Goal: Task Accomplishment & Management: Use online tool/utility

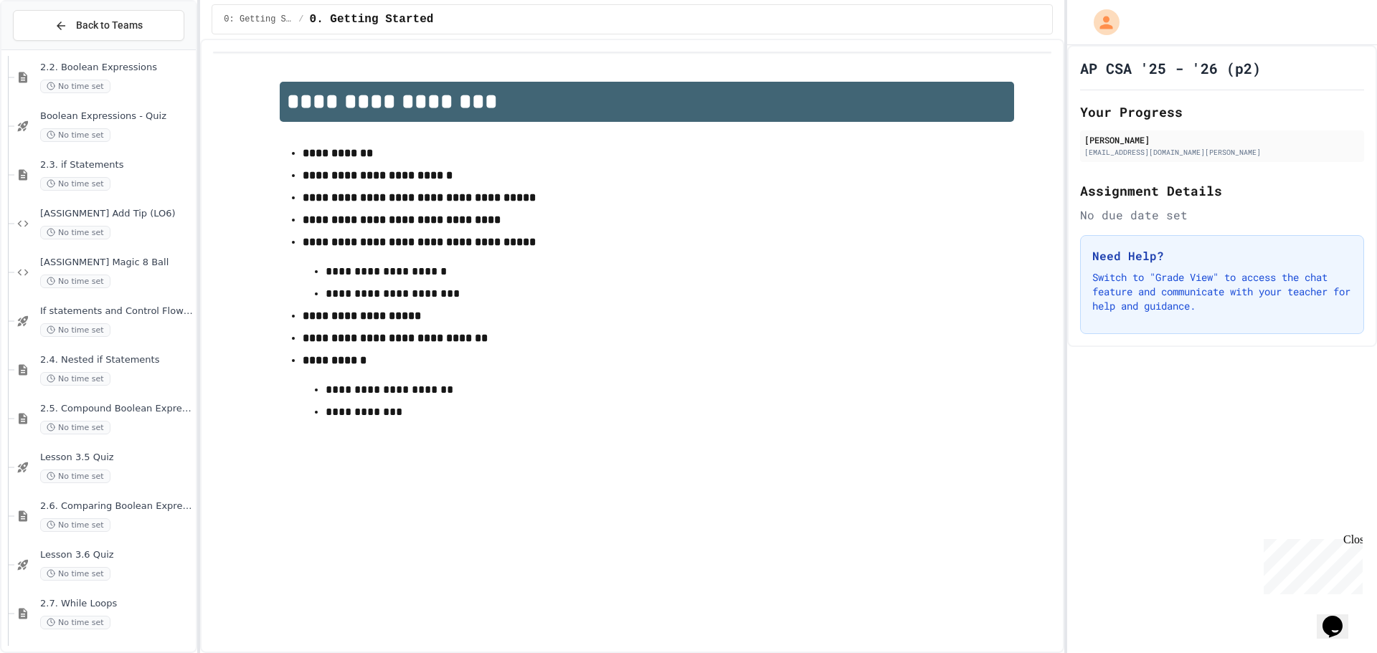
scroll to position [287, 0]
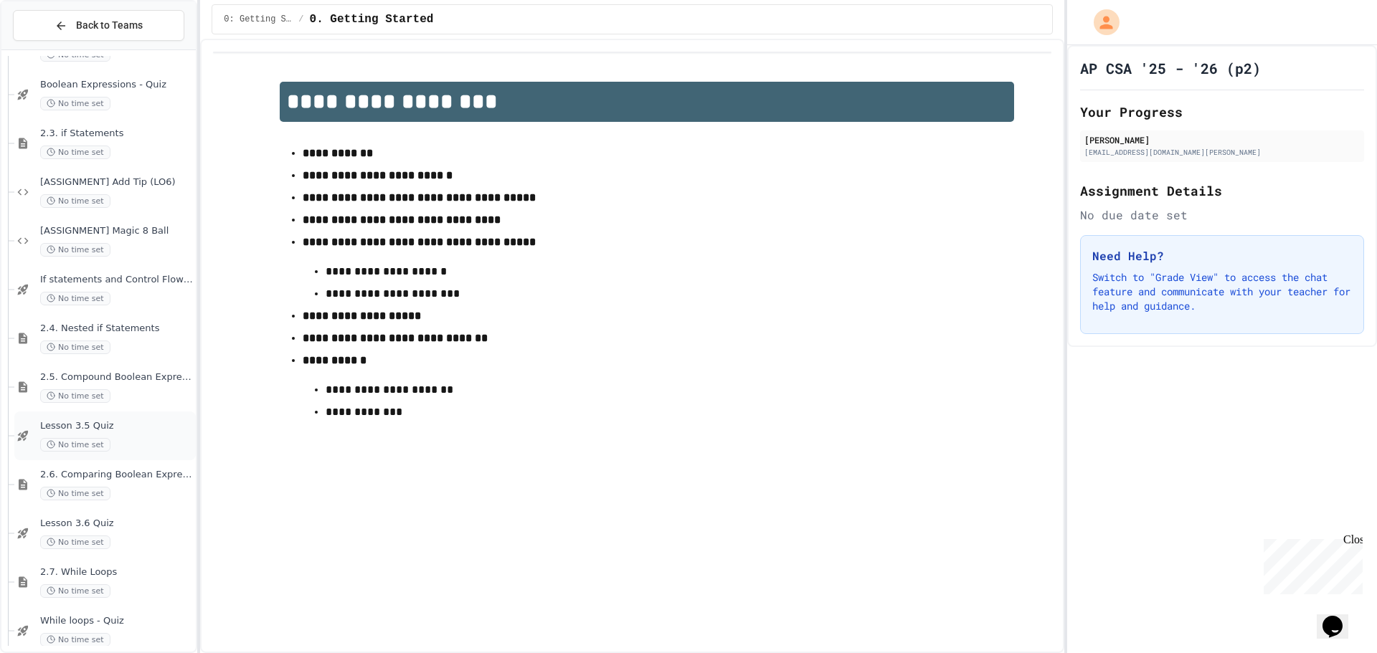
click at [103, 428] on span "Lesson 3.5 Quiz" at bounding box center [116, 426] width 153 height 12
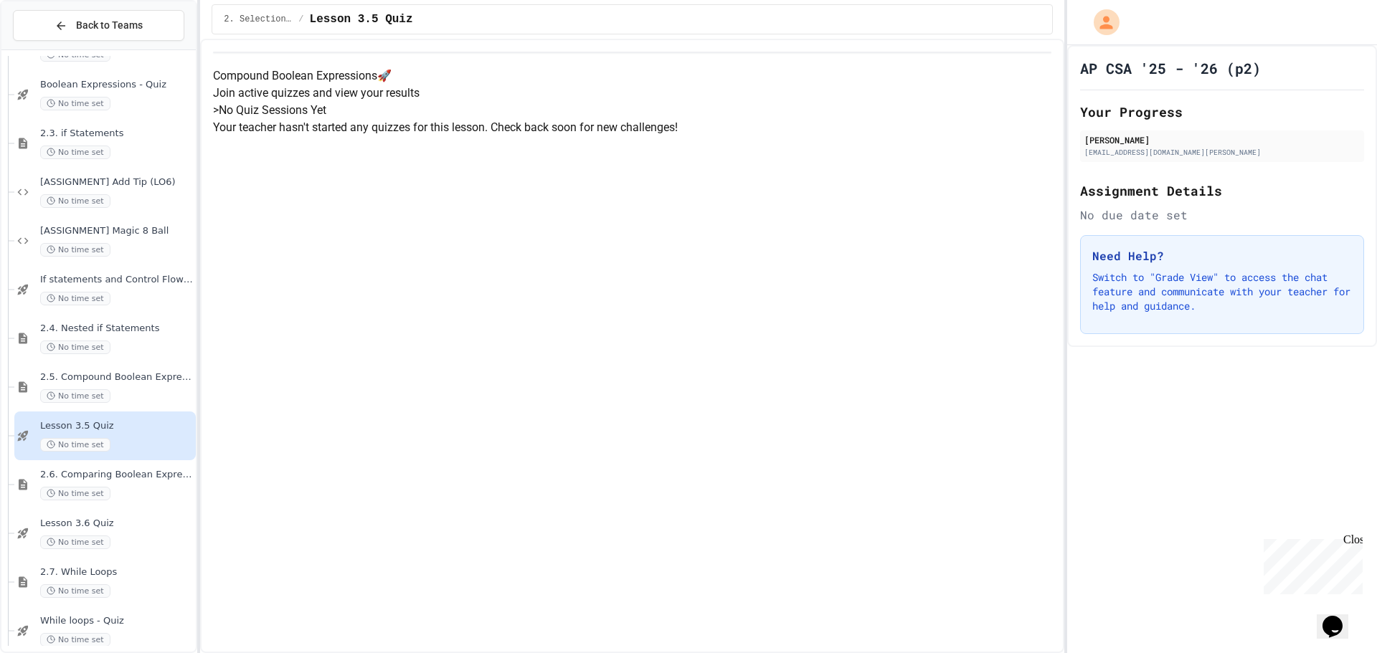
click at [511, 136] on div "> No Quiz Sessions Yet Your teacher hasn't started any quizzes for this lesson.…" at bounding box center [632, 119] width 839 height 34
click at [514, 136] on div "> No Quiz Sessions Yet Your teacher hasn't started any quizzes for this lesson.…" at bounding box center [632, 119] width 839 height 34
drag, startPoint x: 518, startPoint y: 179, endPoint x: 519, endPoint y: 192, distance: 13.0
click at [519, 136] on div "> No Quiz Sessions Yet Your teacher hasn't started any quizzes for this lesson.…" at bounding box center [632, 119] width 839 height 34
click at [519, 119] on h5 "> No Quiz Sessions Yet" at bounding box center [632, 110] width 839 height 17
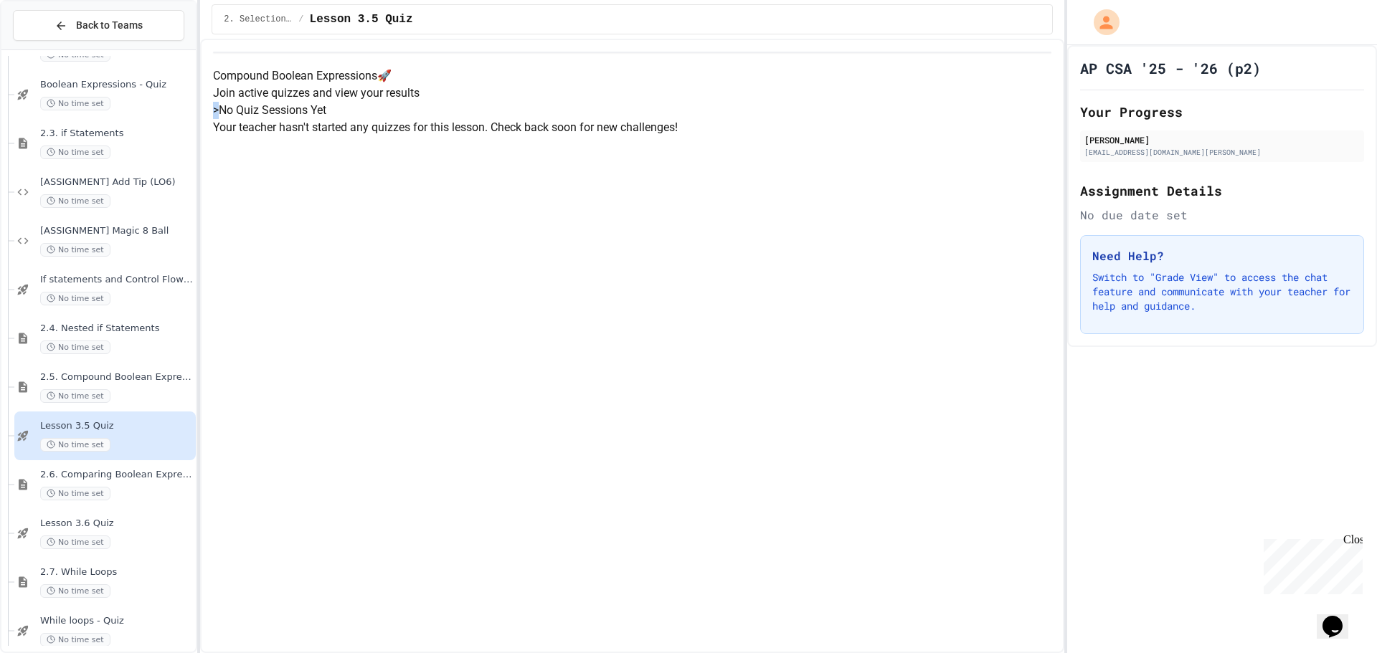
scroll to position [80, 0]
click at [549, 136] on div "Compound Boolean Expressions 🚀 Join active quizzes and view your results > No Q…" at bounding box center [632, 101] width 839 height 69
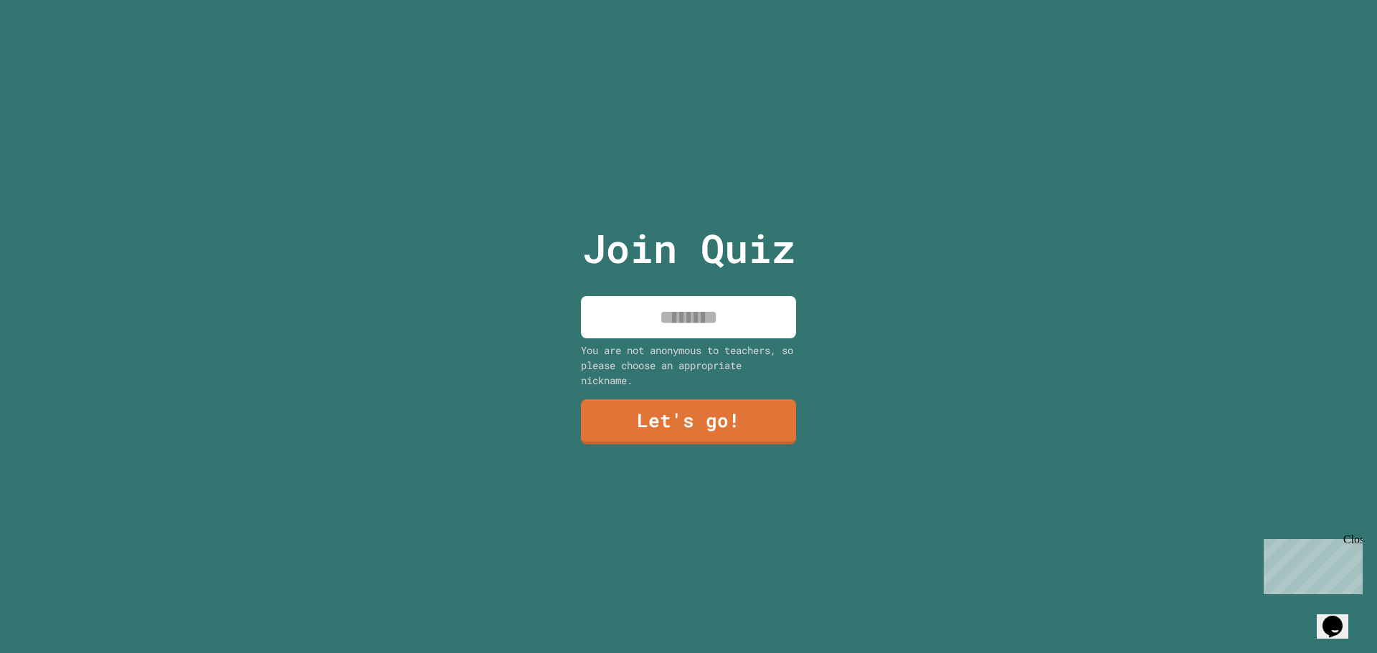
click at [678, 286] on div "Join Quiz You are not anonymous to teachers, so please choose an appropriate ni…" at bounding box center [689, 326] width 242 height 653
click at [687, 315] on input at bounding box center [688, 317] width 215 height 42
type input "******"
click at [676, 432] on link "Let's go!" at bounding box center [688, 420] width 212 height 47
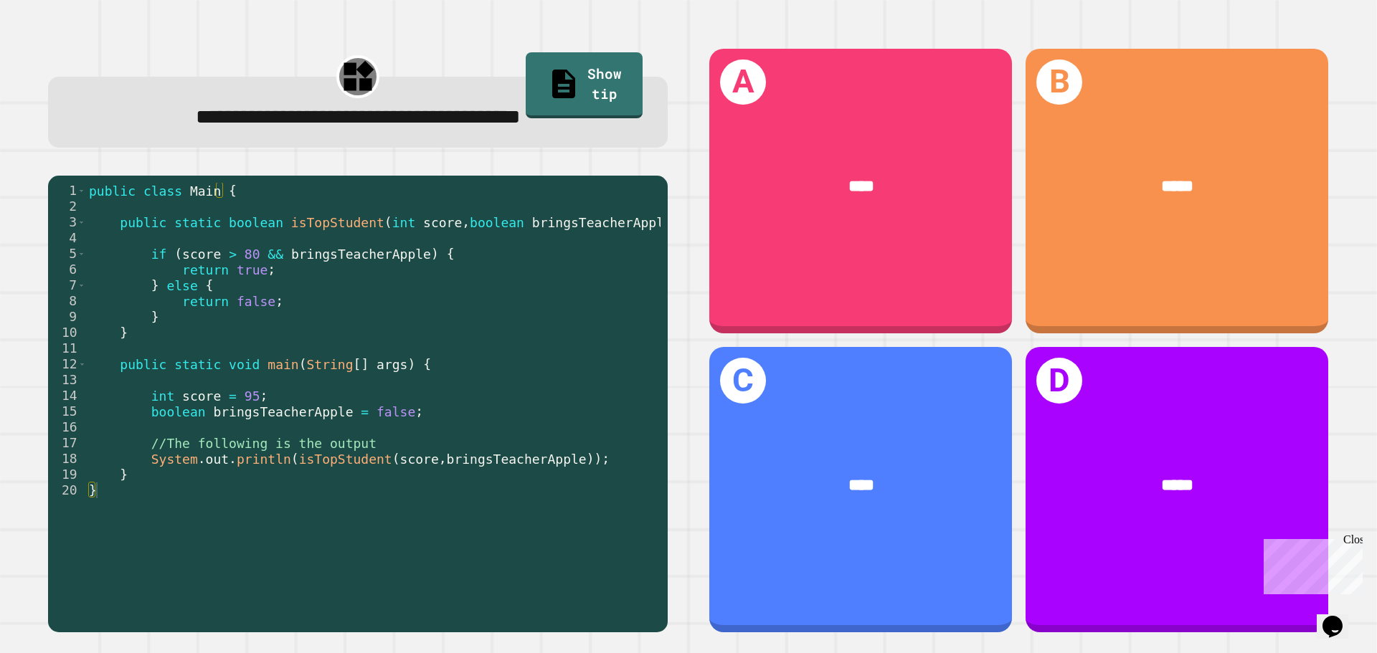
click at [298, 259] on div "public class Main { public static boolean isTopStudent ( int score , boolean br…" at bounding box center [373, 404] width 575 height 442
click at [152, 257] on div "public class Main { public static boolean isTopStudent ( int score , boolean br…" at bounding box center [373, 404] width 575 height 442
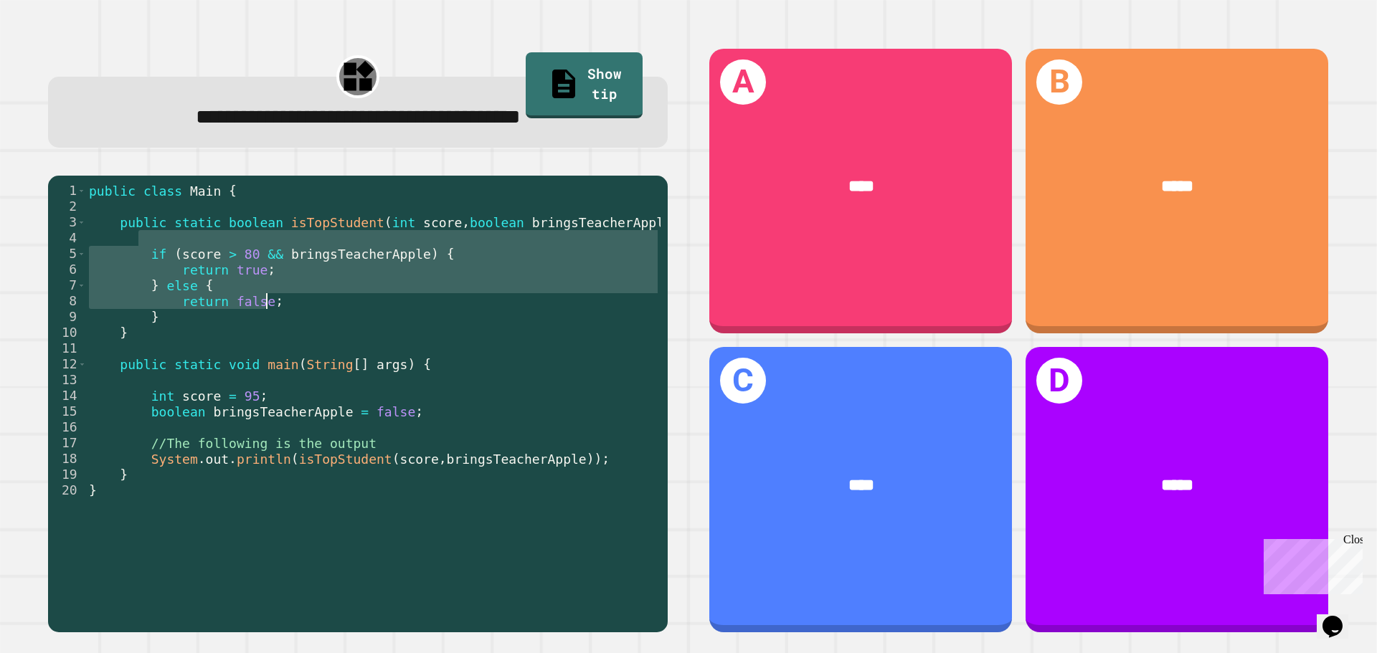
drag, startPoint x: 138, startPoint y: 244, endPoint x: 326, endPoint y: 308, distance: 199.4
click at [326, 308] on div "public class Main { public static boolean isTopStudent ( int score , boolean br…" at bounding box center [373, 404] width 575 height 442
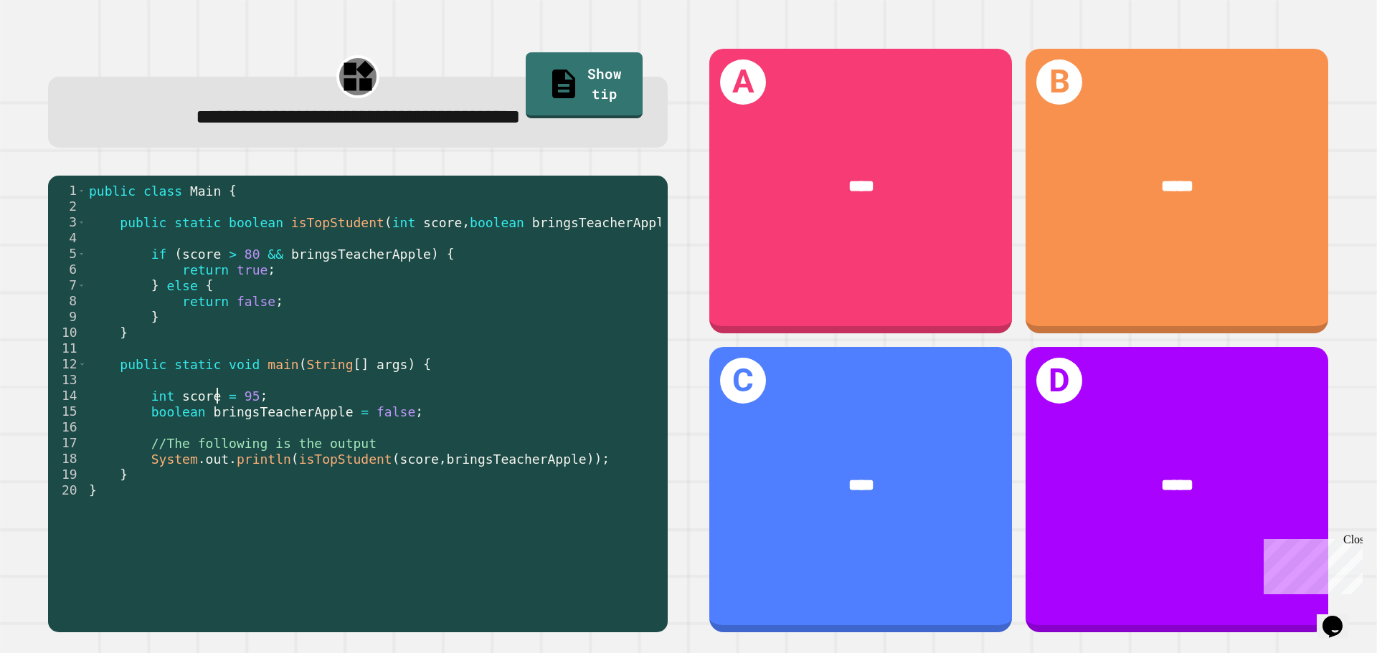
click at [218, 401] on div "public class Main { public static boolean isTopStudent ( int score , boolean br…" at bounding box center [373, 404] width 575 height 442
drag, startPoint x: 108, startPoint y: 369, endPoint x: 387, endPoint y: 406, distance: 282.1
click at [403, 403] on div "public class Main { public static boolean isTopStudent ( int score , boolean br…" at bounding box center [373, 404] width 575 height 442
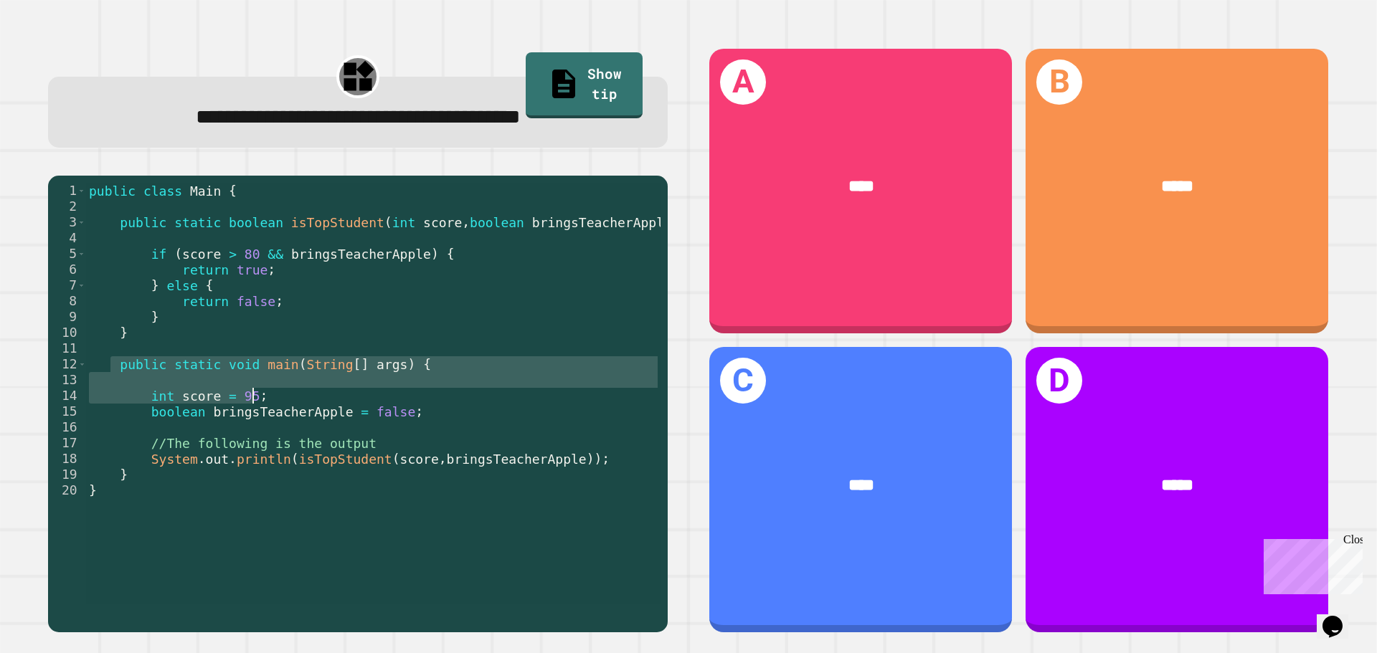
click at [237, 402] on div "public class Main { public static boolean isTopStudent ( int score , boolean br…" at bounding box center [373, 393] width 575 height 421
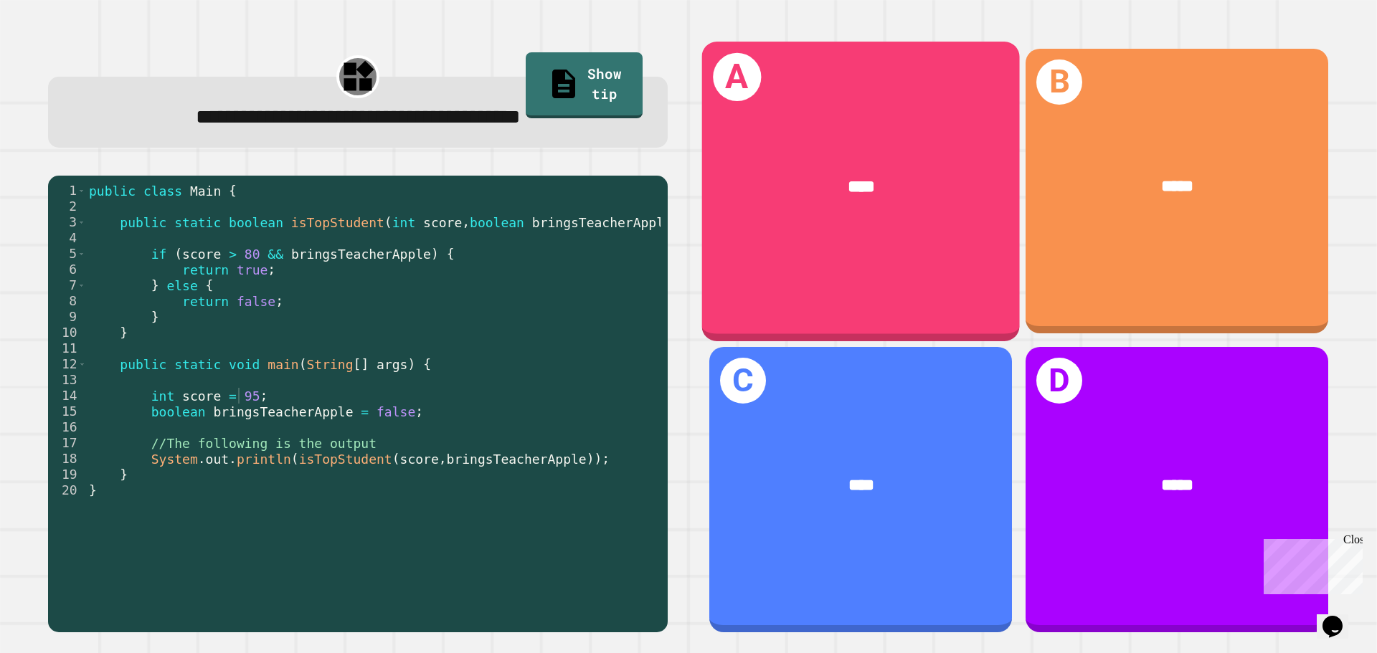
click at [772, 265] on div "A ****" at bounding box center [861, 191] width 318 height 299
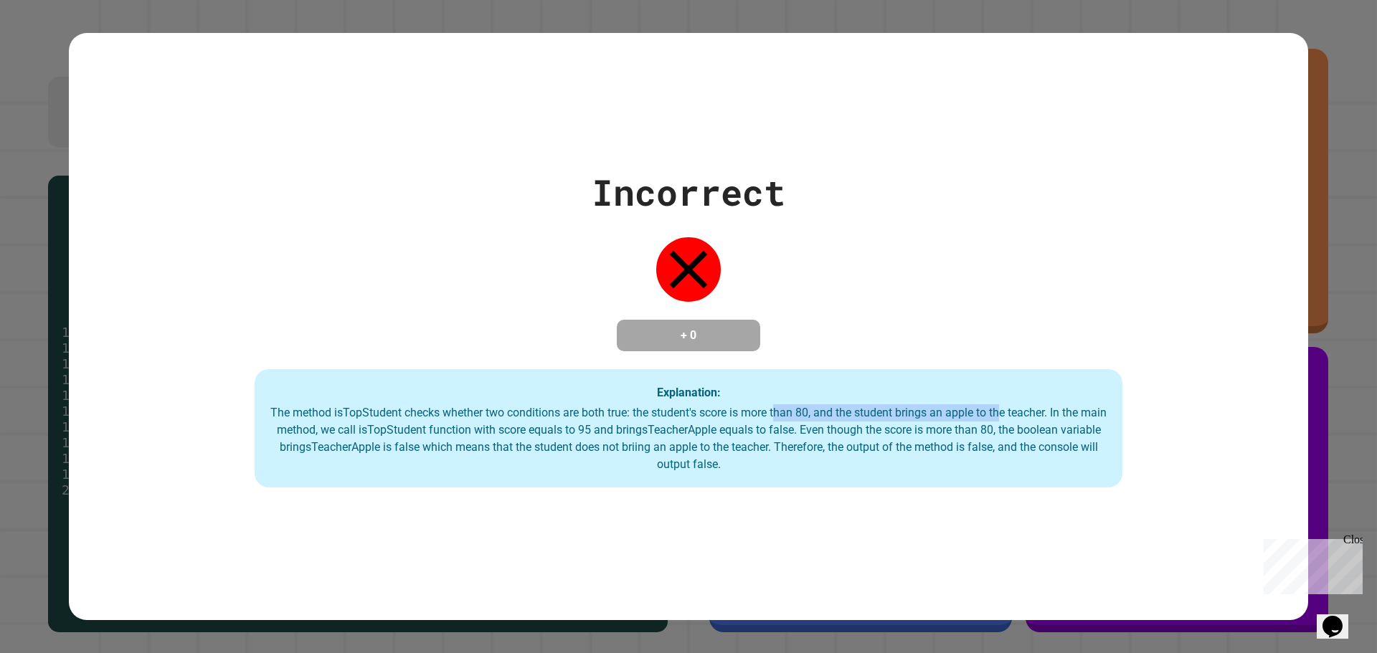
drag, startPoint x: 781, startPoint y: 418, endPoint x: 231, endPoint y: 439, distance: 550.6
click at [1008, 409] on div "The method isTopStudent checks whether two conditions are both true: the studen…" at bounding box center [688, 439] width 839 height 69
drag, startPoint x: 455, startPoint y: 457, endPoint x: 803, endPoint y: 446, distance: 348.1
click at [803, 446] on div "The method isTopStudent checks whether two conditions are both true: the studen…" at bounding box center [688, 439] width 839 height 69
drag, startPoint x: 589, startPoint y: 436, endPoint x: 818, endPoint y: 438, distance: 229.5
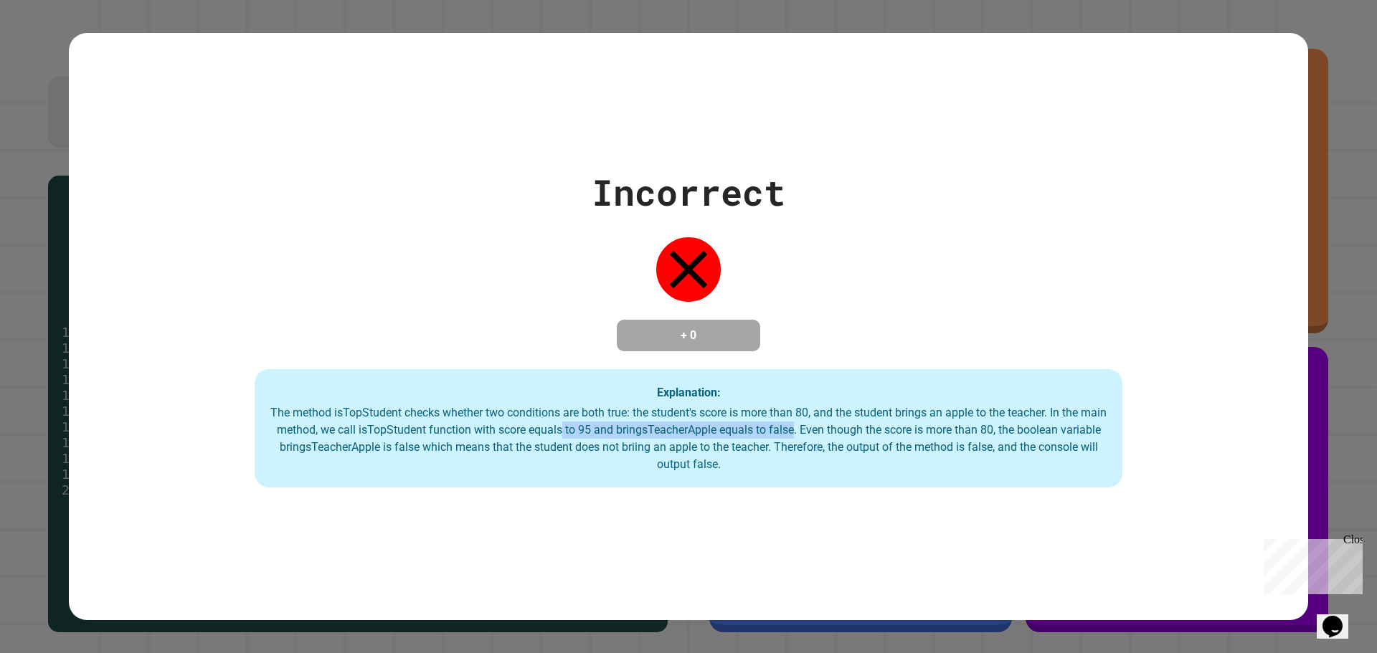
click at [818, 438] on div "The method isTopStudent checks whether two conditions are both true: the studen…" at bounding box center [688, 439] width 839 height 69
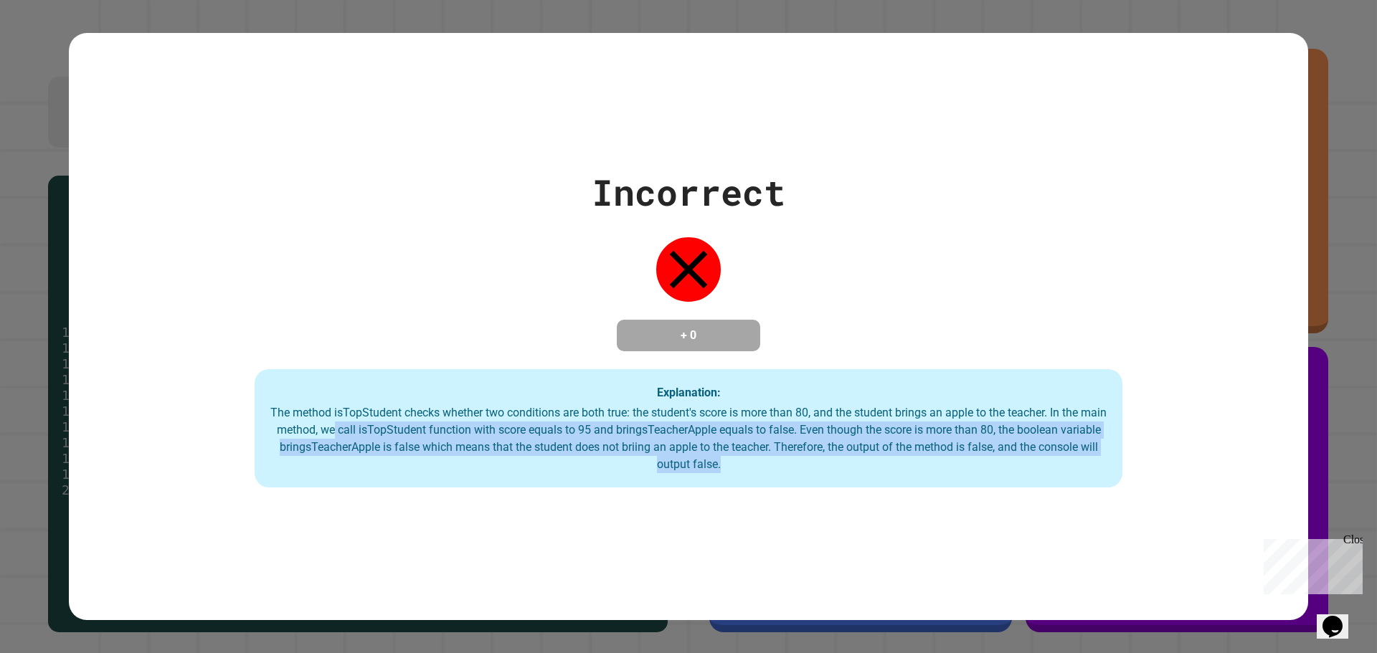
drag, startPoint x: 518, startPoint y: 440, endPoint x: 1075, endPoint y: 478, distance: 558.0
click at [1075, 478] on div "Explanation: The method isTopStudent checks whether two conditions are both tru…" at bounding box center [689, 428] width 868 height 119
click at [658, 453] on div "The method isTopStudent checks whether two conditions are both true: the studen…" at bounding box center [688, 439] width 839 height 69
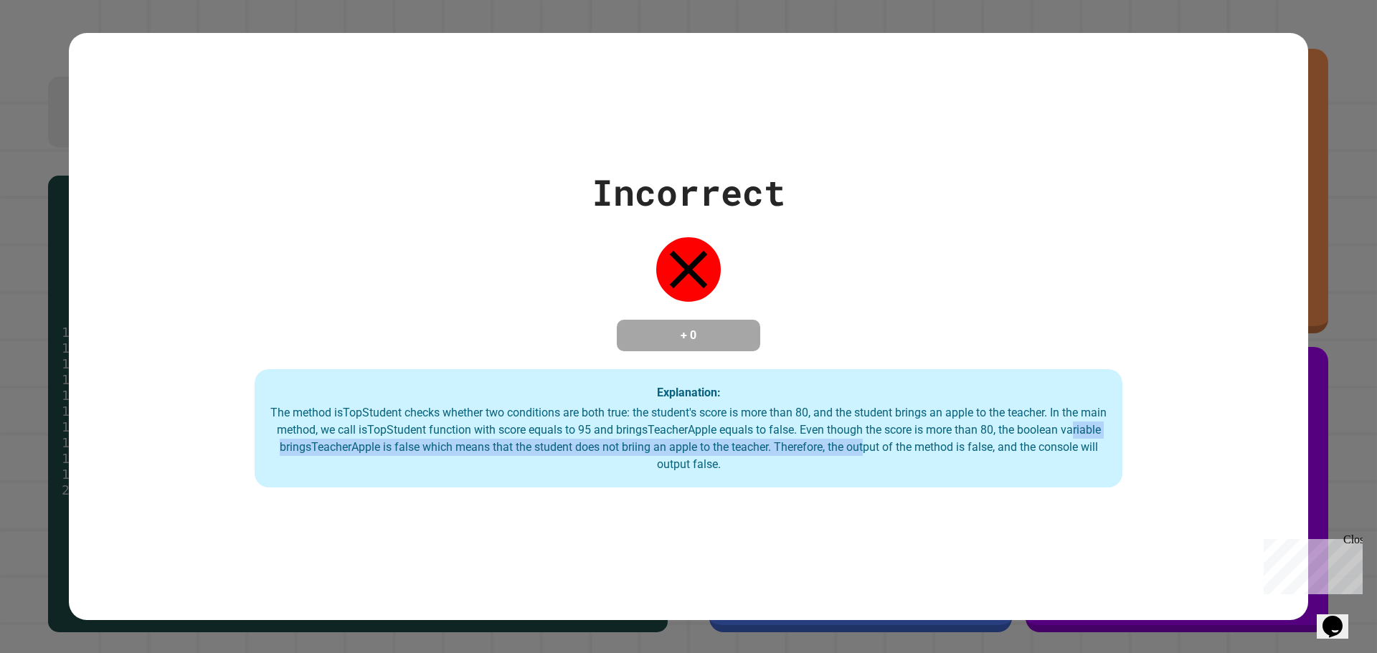
drag, startPoint x: 297, startPoint y: 441, endPoint x: 905, endPoint y: 455, distance: 608.5
click at [915, 455] on div "The method isTopStudent checks whether two conditions are both true: the studen…" at bounding box center [688, 439] width 839 height 69
click at [367, 465] on div "The method isTopStudent checks whether two conditions are both true: the studen…" at bounding box center [688, 439] width 839 height 69
drag, startPoint x: 311, startPoint y: 448, endPoint x: 932, endPoint y: 468, distance: 621.5
click at [932, 468] on div "The method isTopStudent checks whether two conditions are both true: the studen…" at bounding box center [688, 439] width 839 height 69
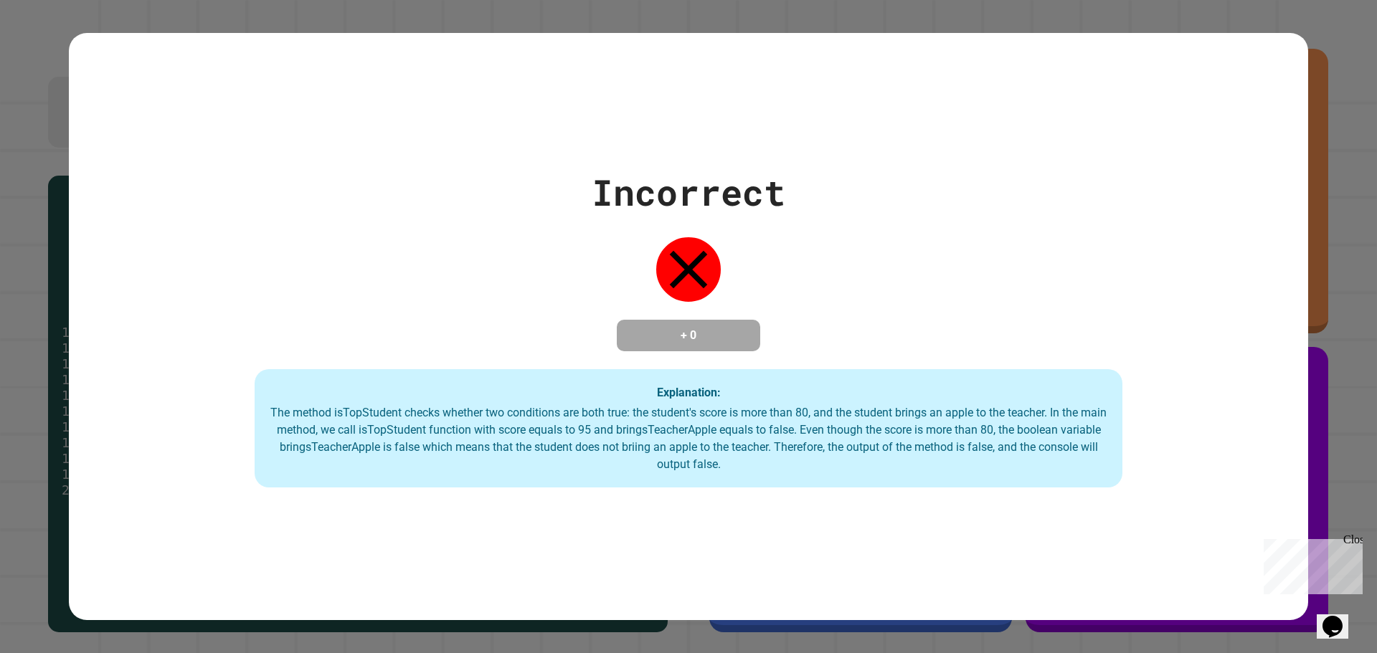
click at [402, 72] on div "Incorrect + 0 Explanation: The method isTopStudent checks whether two condition…" at bounding box center [689, 327] width 1240 height 588
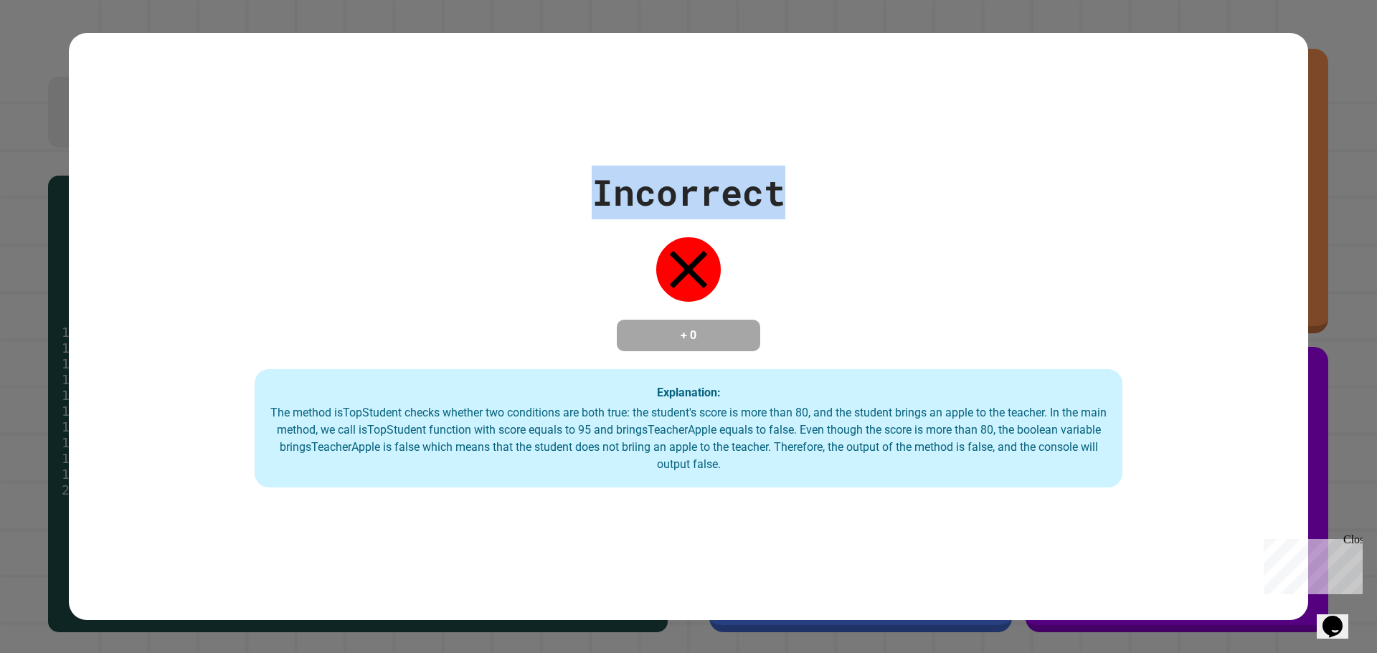
drag, startPoint x: 402, startPoint y: 72, endPoint x: 345, endPoint y: 33, distance: 69.6
click at [400, 70] on div "Incorrect + 0 Explanation: The method isTopStudent checks whether two condition…" at bounding box center [689, 327] width 1240 height 588
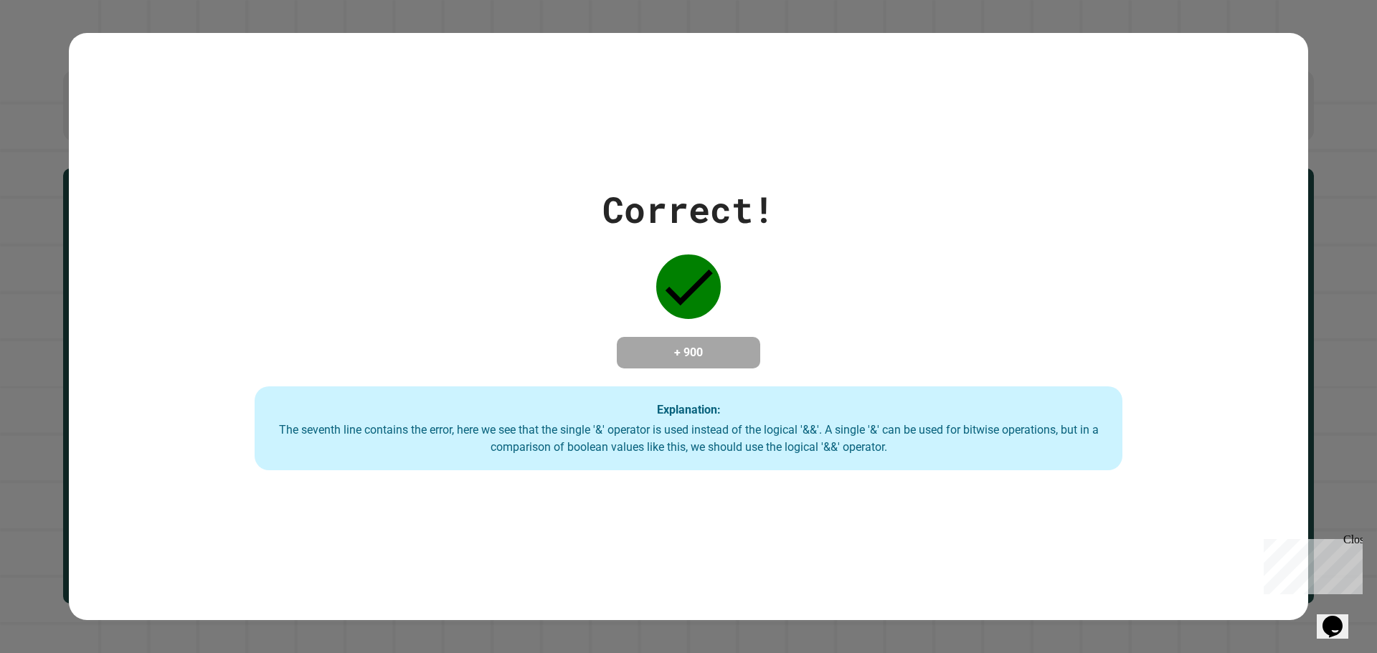
click at [1210, 428] on div "Correct! + 900 Explanation: The seventh line contains the error, here we see th…" at bounding box center [689, 327] width 1240 height 288
click at [1331, 516] on div "Correct! + 900 Explanation: The seventh line contains the error, here we see th…" at bounding box center [688, 326] width 1377 height 653
click at [1348, 536] on div "Close" at bounding box center [1353, 543] width 18 height 18
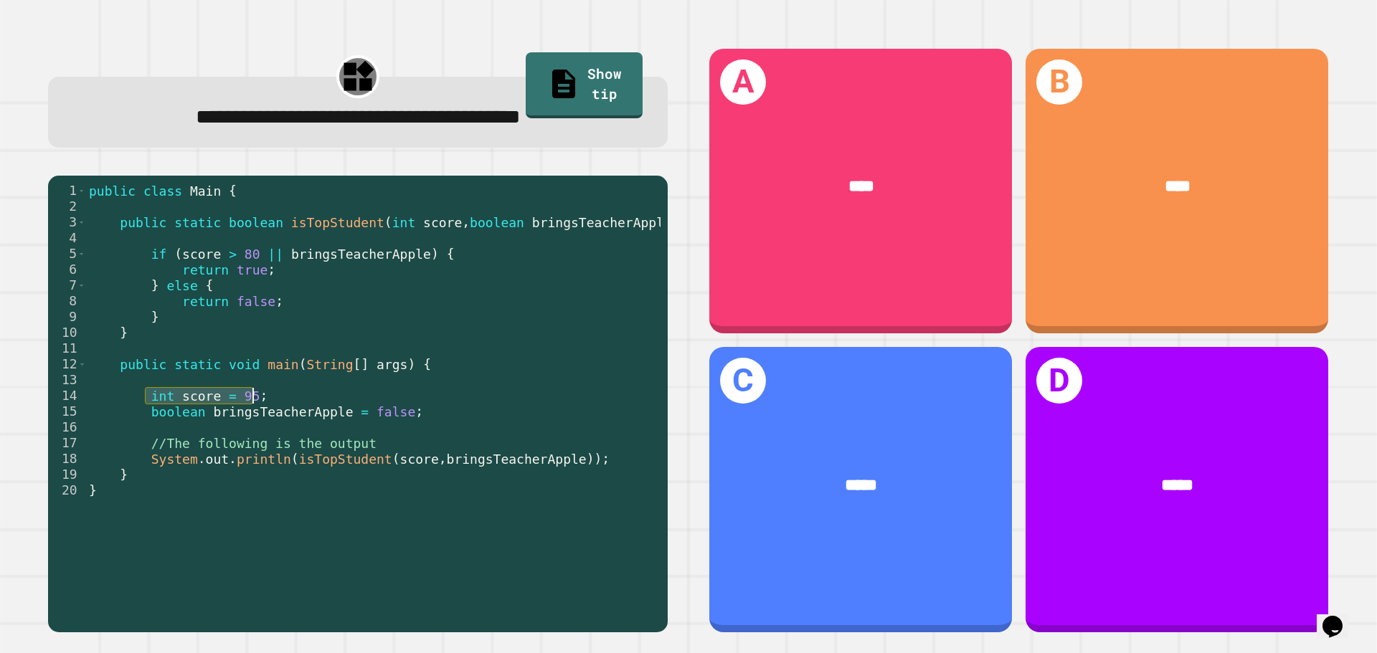
drag, startPoint x: 148, startPoint y: 400, endPoint x: 275, endPoint y: 400, distance: 127.0
click at [275, 400] on div "public class Main { public static boolean isTopStudent ( int score , boolean br…" at bounding box center [373, 404] width 575 height 442
drag, startPoint x: 164, startPoint y: 414, endPoint x: 354, endPoint y: 409, distance: 190.2
click at [354, 409] on div "public class Main { public static boolean isTopStudent ( int score , boolean br…" at bounding box center [373, 404] width 575 height 442
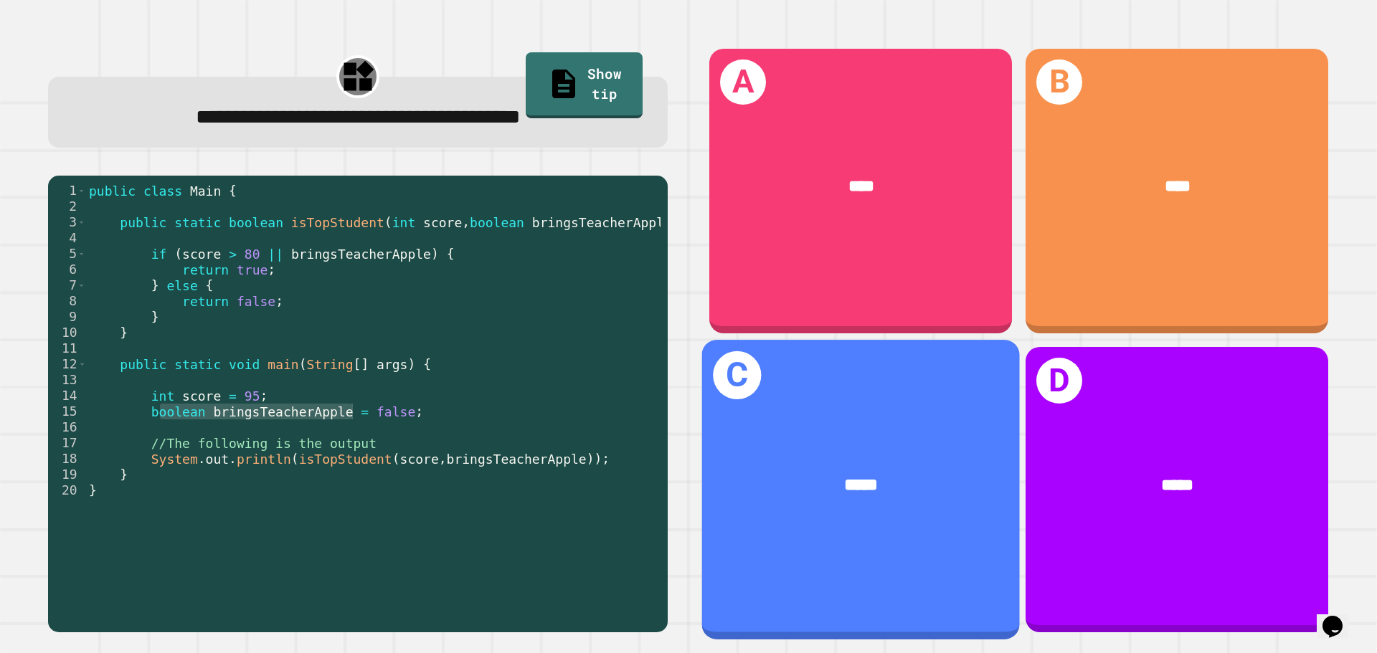
click at [917, 439] on div "*****" at bounding box center [861, 486] width 318 height 96
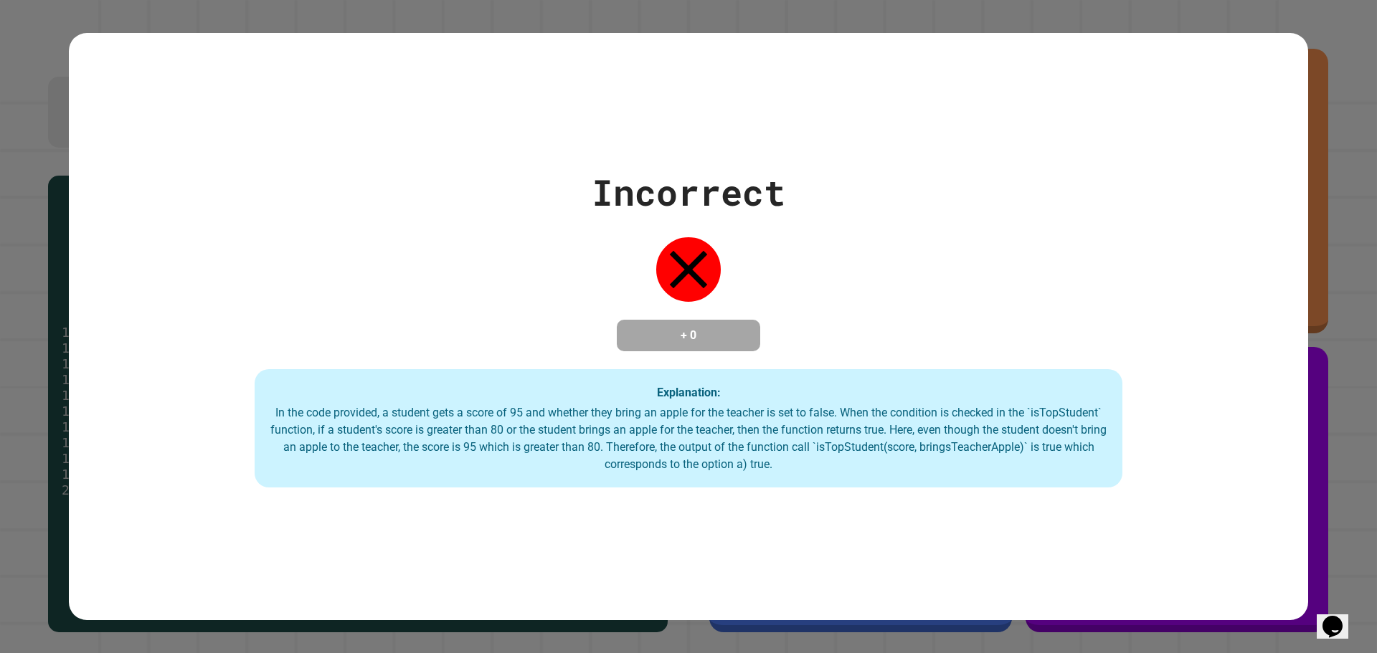
click at [1146, 418] on div "Incorrect + 0 Explanation: In the code provided, a student gets a score of 95 a…" at bounding box center [689, 327] width 1240 height 323
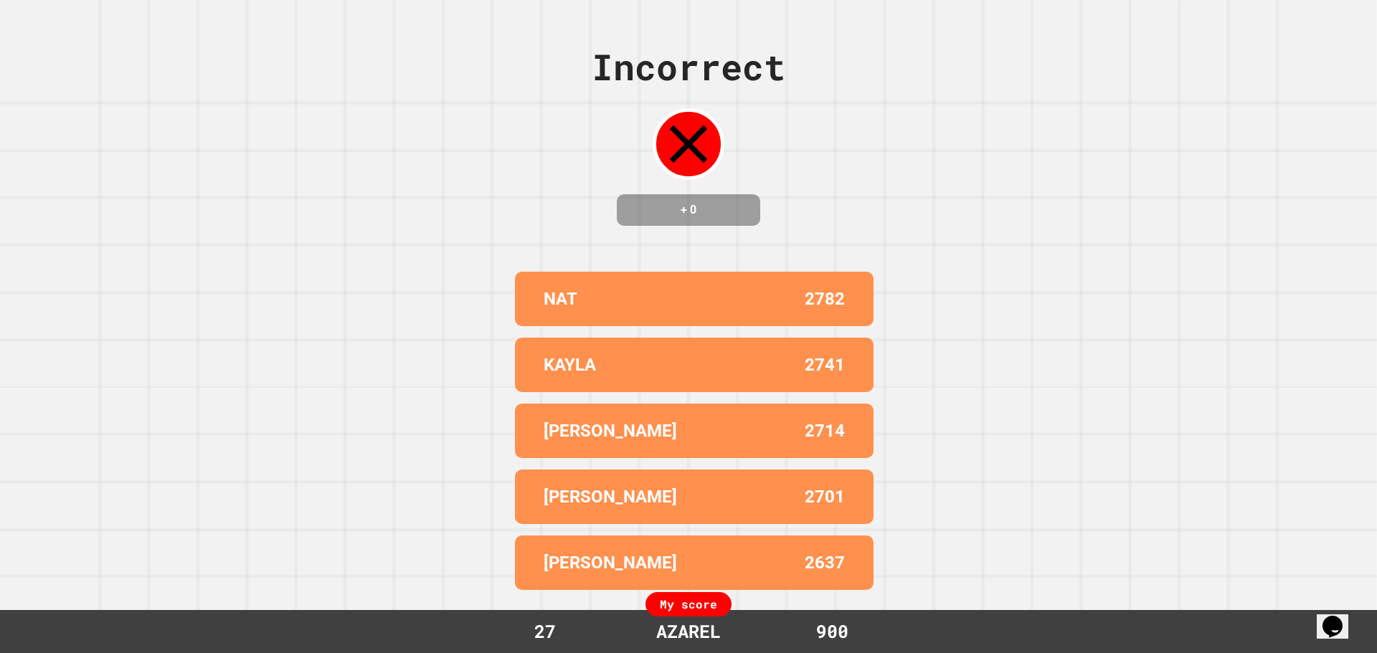
click at [1249, 269] on div "Incorrect + 0 NAT 2782 KAYLA 2741 MATTHEW 2714 JACOB 2701 HAYDEN 2637 My score …" at bounding box center [688, 326] width 1377 height 653
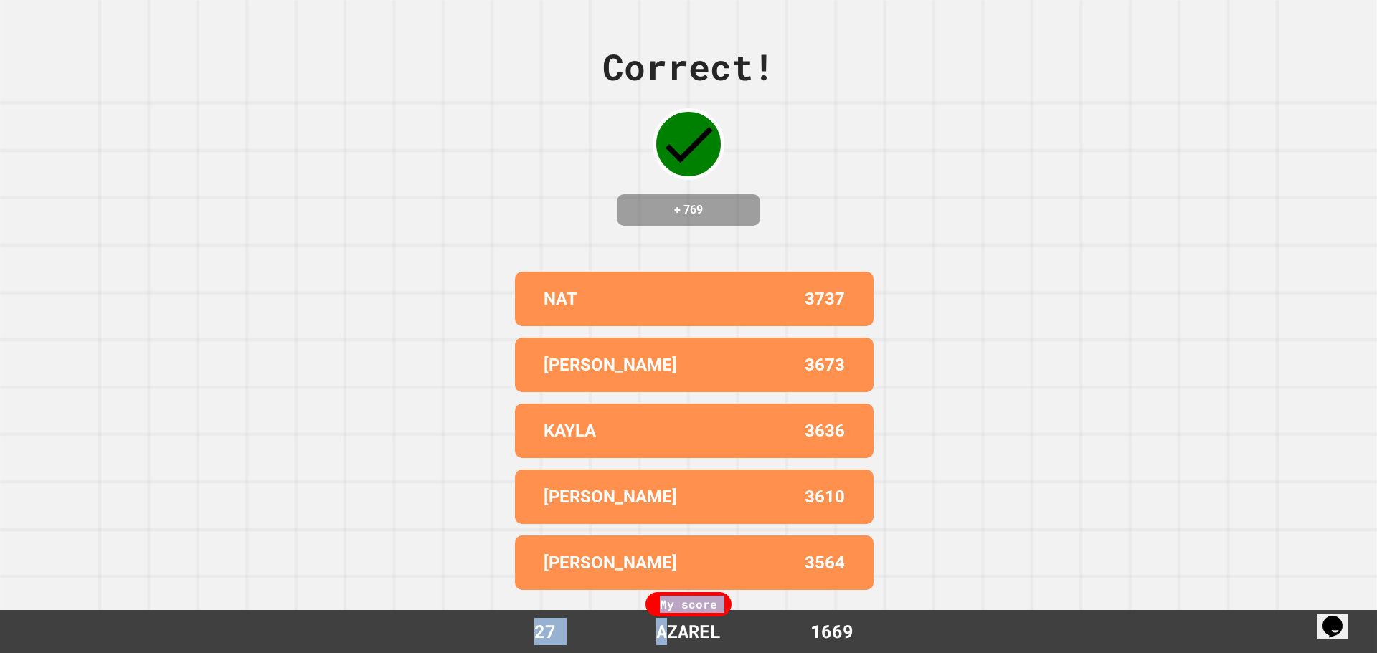
drag, startPoint x: 662, startPoint y: 630, endPoint x: 950, endPoint y: 598, distance: 289.5
click at [970, 593] on div "Correct! + 769 NAT 3737 MATTHEW 3673 KAYLA 3636 JACOB 3610 HAYDEN 3564 My score…" at bounding box center [688, 326] width 1377 height 653
click at [1085, 590] on div "Correct! + 769 NAT 3737 MATTHEW 3673 KAYLA 3636 JACOB 3610 HAYDEN 3564 My score…" at bounding box center [688, 326] width 1377 height 653
drag, startPoint x: 1085, startPoint y: 590, endPoint x: 965, endPoint y: 421, distance: 207.8
click at [965, 421] on div "Correct! + 769 NAT 3737 MATTHEW 3673 KAYLA 3636 JACOB 3610 HAYDEN 3564 My score…" at bounding box center [688, 326] width 1377 height 653
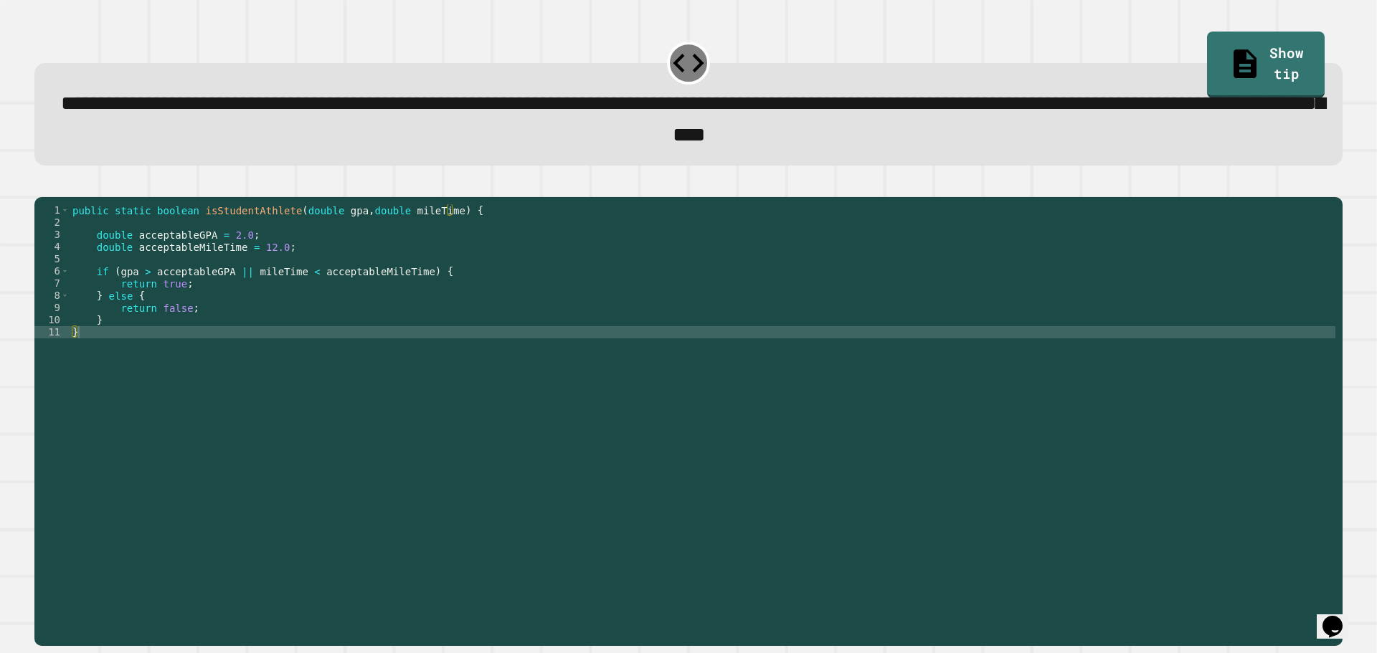
click at [205, 324] on div "public static boolean isStudentAthlete ( double gpa , double mileTime ) { doubl…" at bounding box center [703, 405] width 1266 height 402
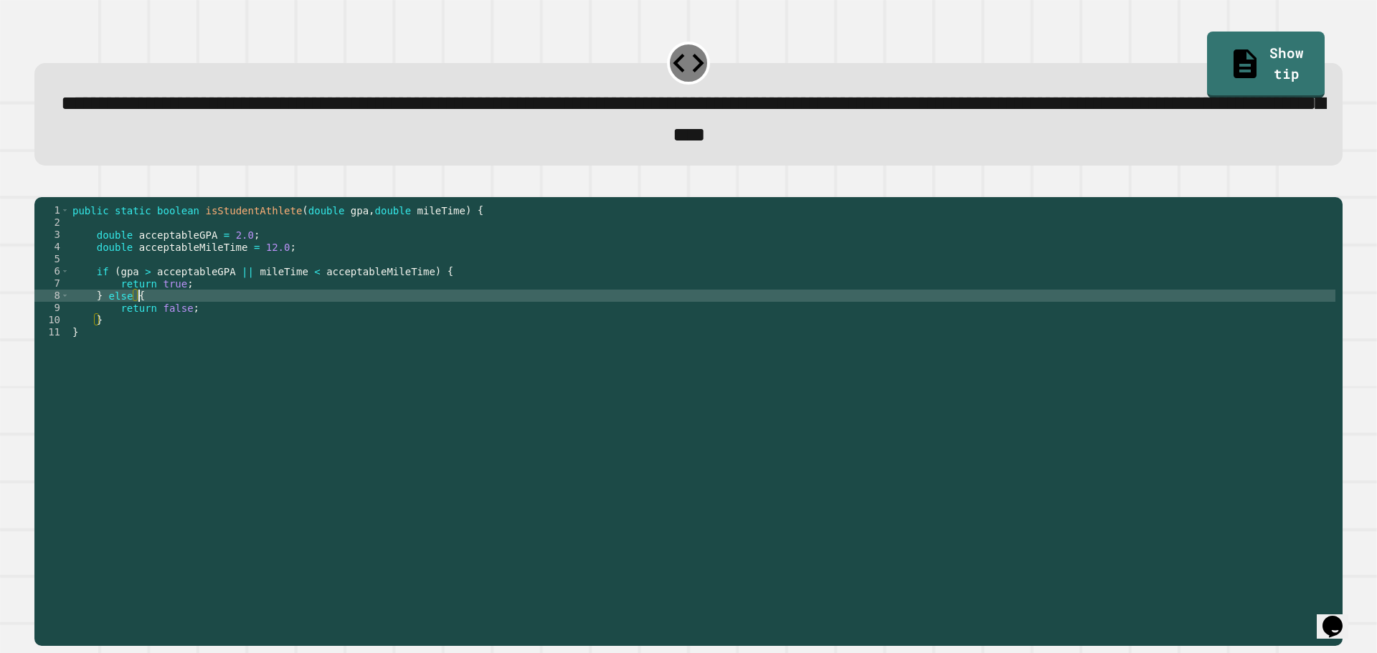
click at [147, 311] on div "public static boolean isStudentAthlete ( double gpa , double mileTime ) { doubl…" at bounding box center [703, 405] width 1266 height 402
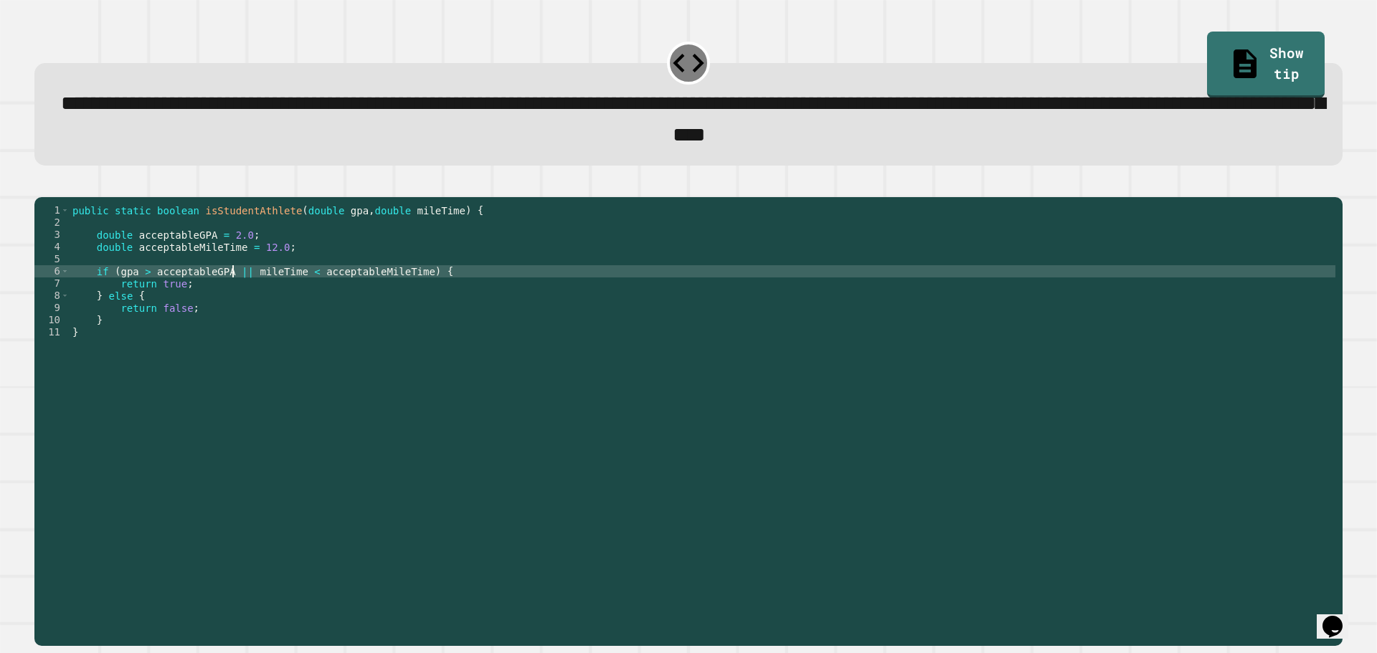
click at [234, 298] on div "public static boolean isStudentAthlete ( double gpa , double mileTime ) { doubl…" at bounding box center [703, 405] width 1266 height 402
click at [283, 298] on div "public static boolean isStudentAthlete ( double gpa , double mileTime ) { doubl…" at bounding box center [703, 405] width 1266 height 402
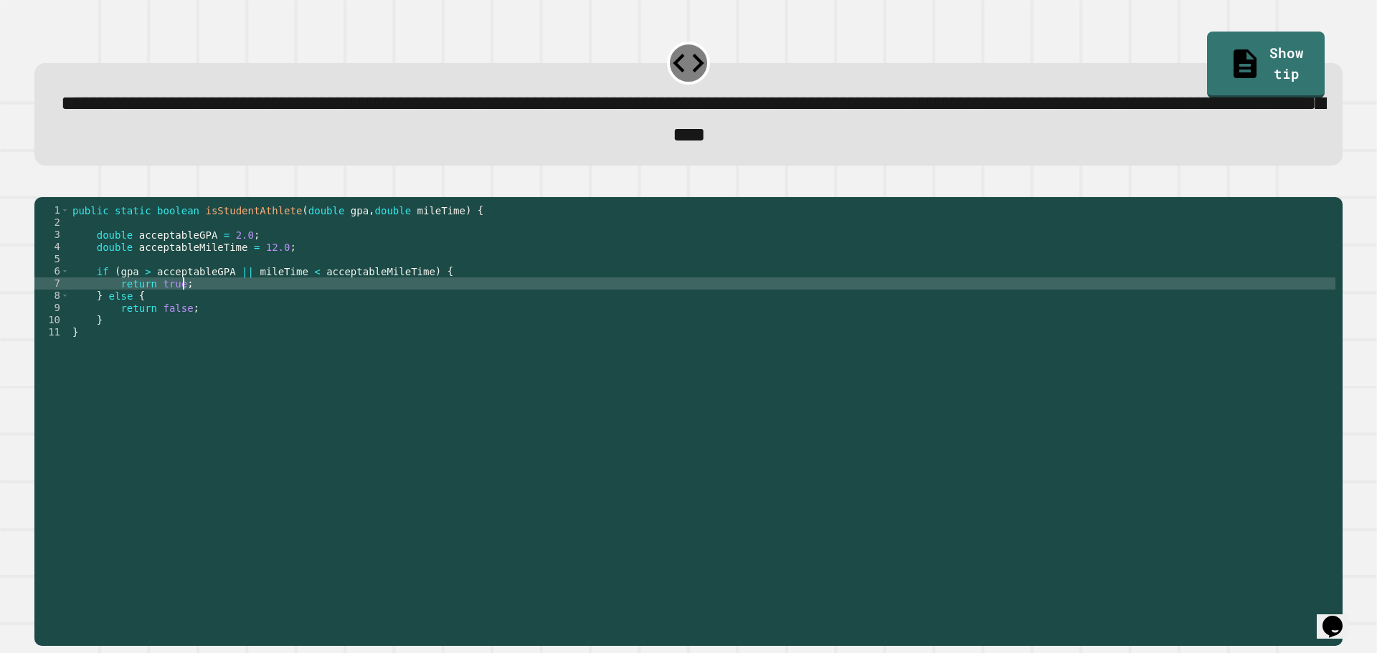
drag, startPoint x: 347, startPoint y: 302, endPoint x: 285, endPoint y: 316, distance: 64.0
click at [343, 303] on div "public static boolean isStudentAthlete ( double gpa , double mileTime ) { doubl…" at bounding box center [703, 405] width 1266 height 402
click at [237, 296] on div "public static boolean isStudentAthlete ( double gpa , double mileTime ) { doubl…" at bounding box center [703, 405] width 1266 height 402
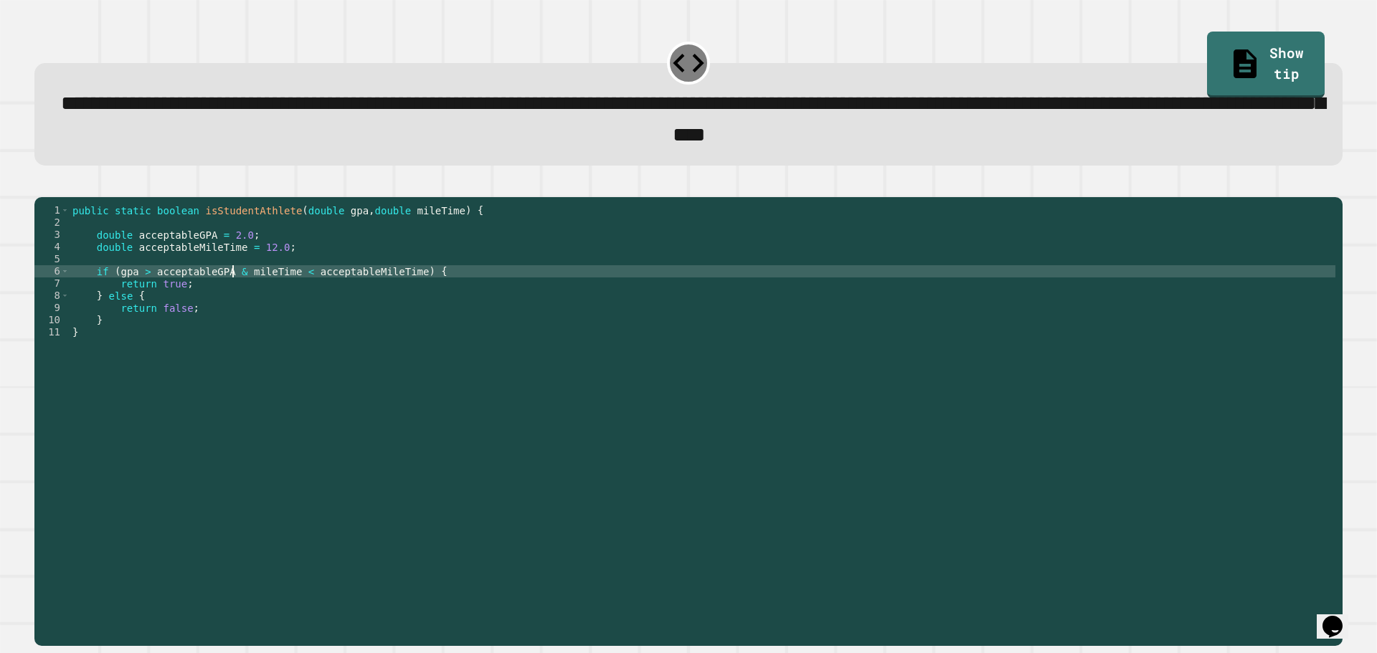
scroll to position [0, 12]
type textarea "**********"
click at [53, 199] on icon "button" at bounding box center [51, 194] width 8 height 10
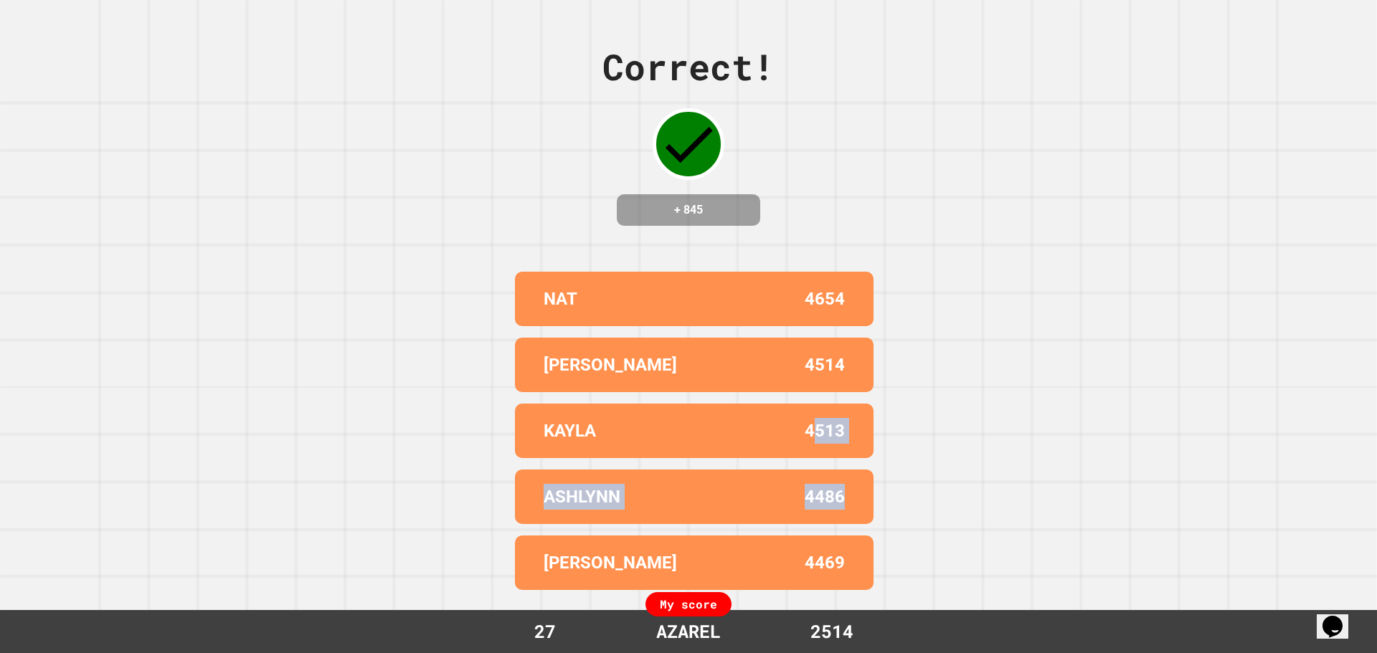
drag, startPoint x: 907, startPoint y: 545, endPoint x: 915, endPoint y: 553, distance: 11.7
click at [911, 552] on div "Correct! + 845 NAT 4654 JACOB 4514 KAYLA 4513 ASHLYNN 4486 MATTHEW 4469 My scor…" at bounding box center [688, 326] width 1377 height 653
click at [803, 628] on div "2514" at bounding box center [832, 631] width 108 height 27
click at [851, 615] on div "My score 27 AZAREL 2514" at bounding box center [688, 631] width 1377 height 43
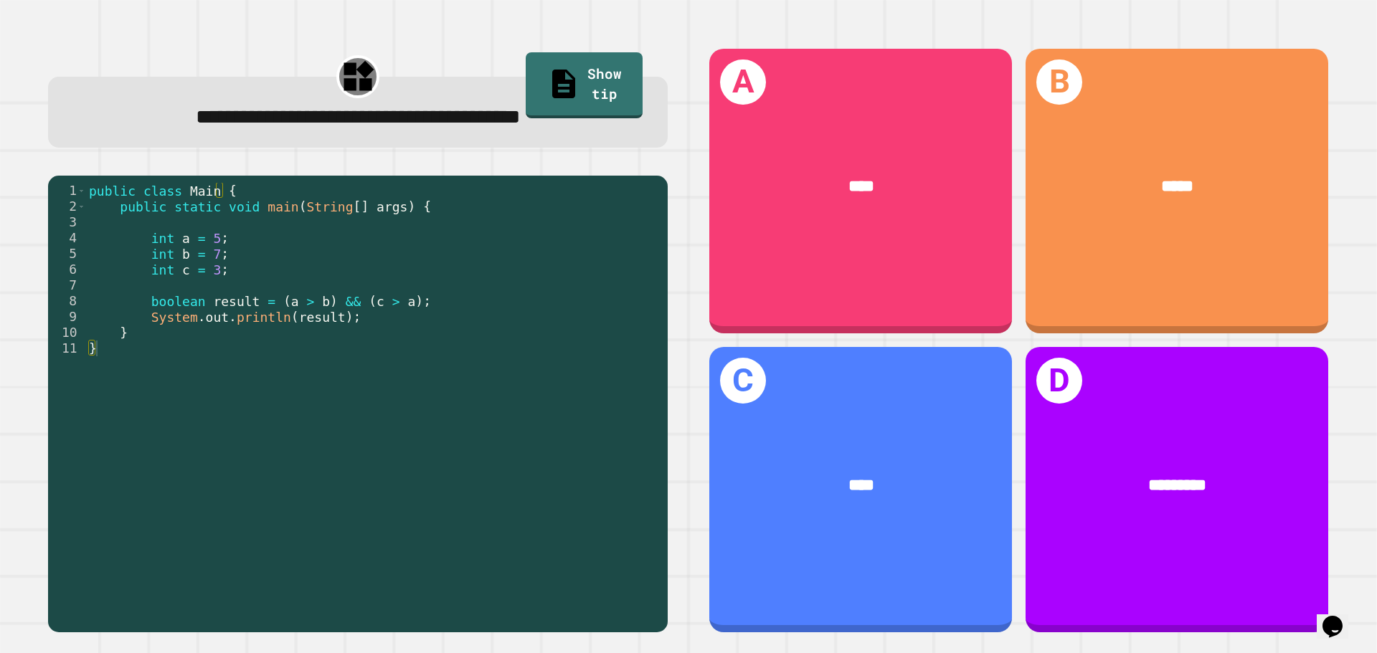
click at [165, 221] on div "public class Main { public static void main ( String [ ] args ) { int a = 5 ; i…" at bounding box center [373, 404] width 575 height 442
drag, startPoint x: 145, startPoint y: 209, endPoint x: 340, endPoint y: 185, distance: 196.6
click at [143, 208] on div "public class Main { public static void main ( String [ ] args ) { int a = 5 ; i…" at bounding box center [373, 404] width 575 height 442
click at [138, 247] on div "public class Main { public static void main ( String [ ] args ) { int a = 5 ; i…" at bounding box center [373, 404] width 575 height 442
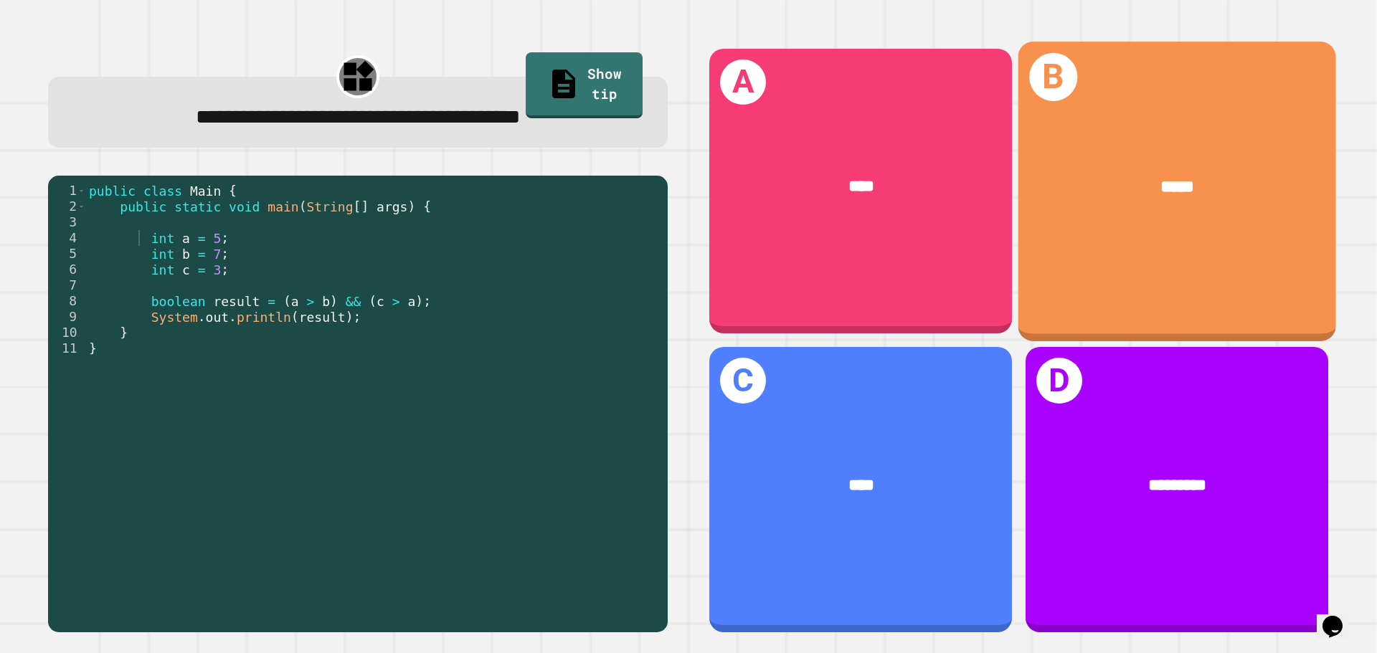
click at [1145, 250] on div "B *****" at bounding box center [1178, 191] width 318 height 299
